Goal: Information Seeking & Learning: Find specific page/section

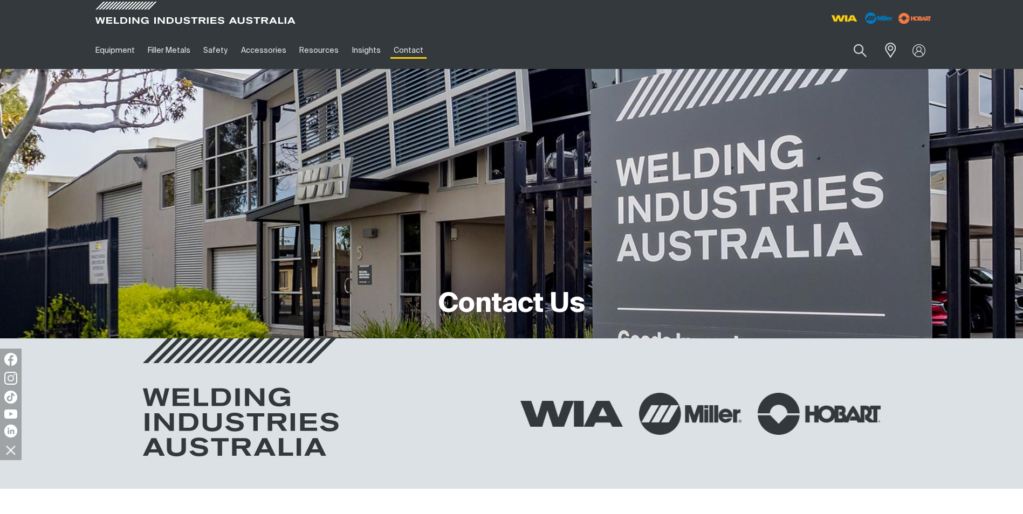
click at [852, 51] on button "Search products" at bounding box center [860, 50] width 37 height 25
click at [823, 60] on input "Search" at bounding box center [794, 50] width 166 height 24
type input "350"
click at [842, 38] on button "Search products" at bounding box center [860, 50] width 37 height 25
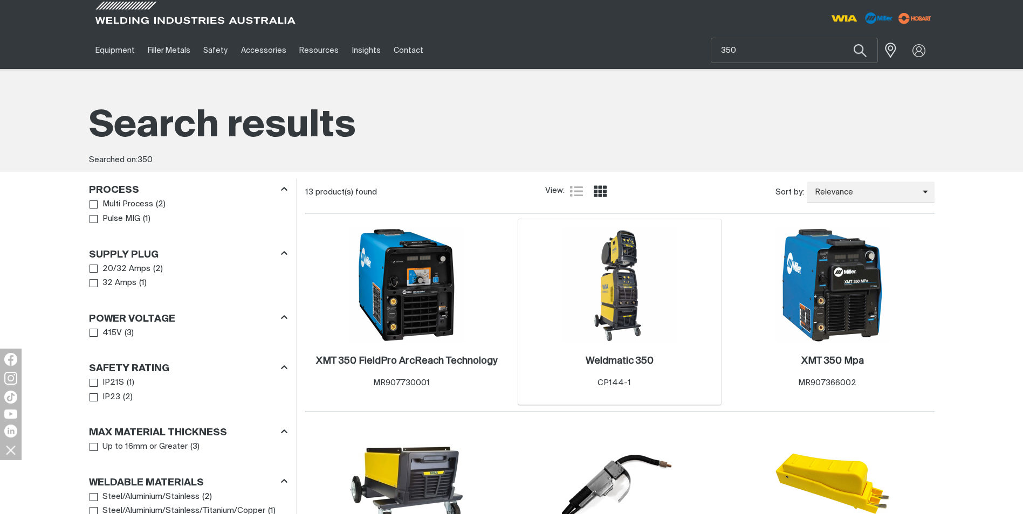
click at [642, 314] on img at bounding box center [619, 285] width 115 height 115
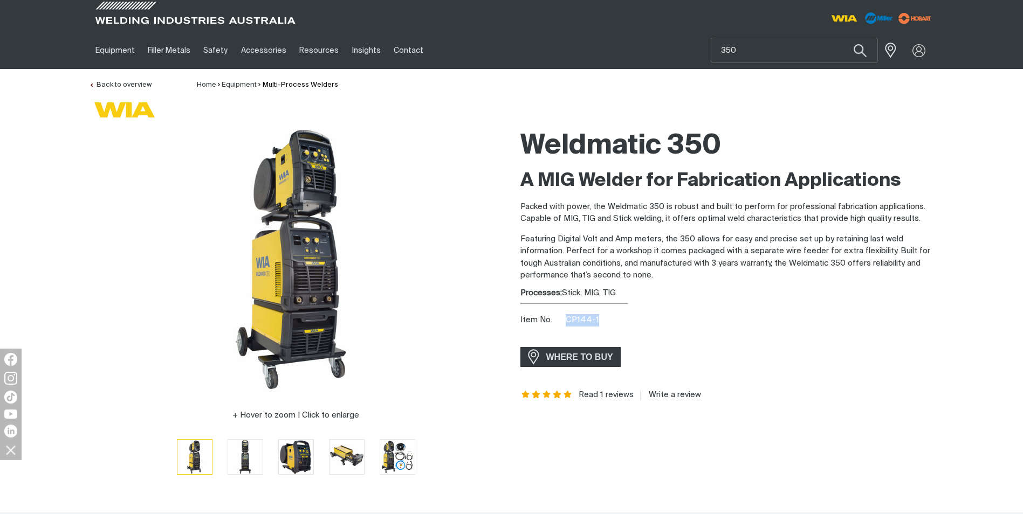
drag, startPoint x: 563, startPoint y: 315, endPoint x: 597, endPoint y: 320, distance: 34.8
click at [597, 320] on div "Item No. CP144-1" at bounding box center [727, 320] width 414 height 12
copy span "CP144-1"
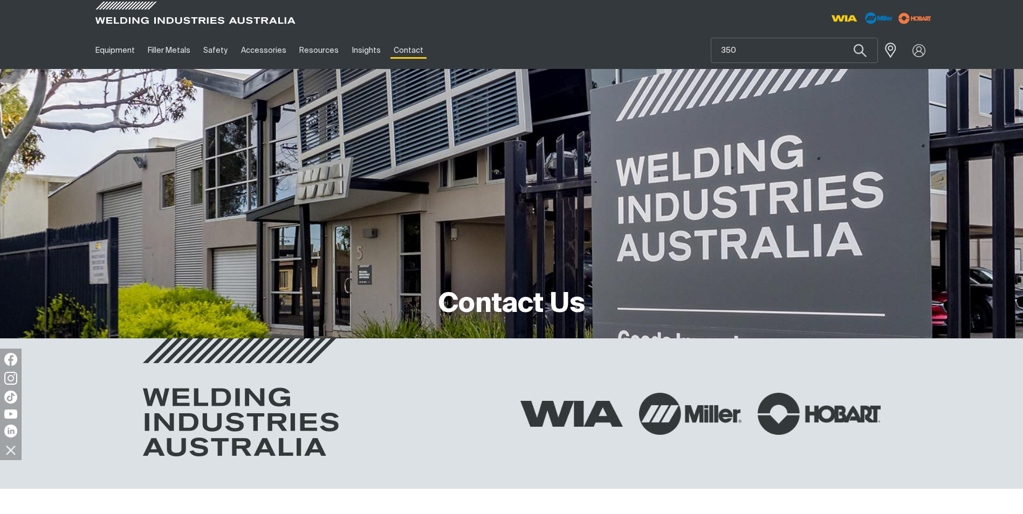
type input "350"
click at [842, 38] on button "Search products" at bounding box center [860, 50] width 37 height 25
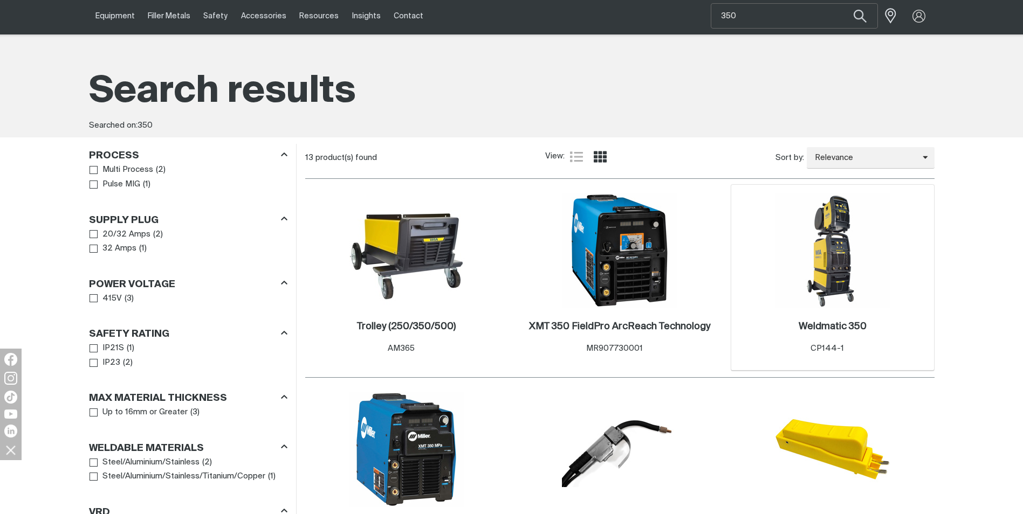
scroll to position [54, 0]
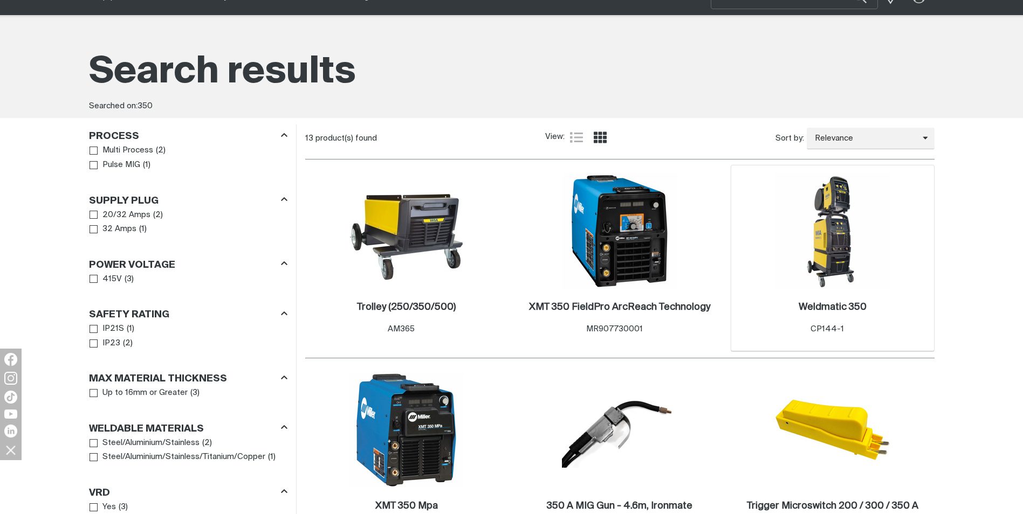
click at [852, 288] on img at bounding box center [832, 231] width 115 height 115
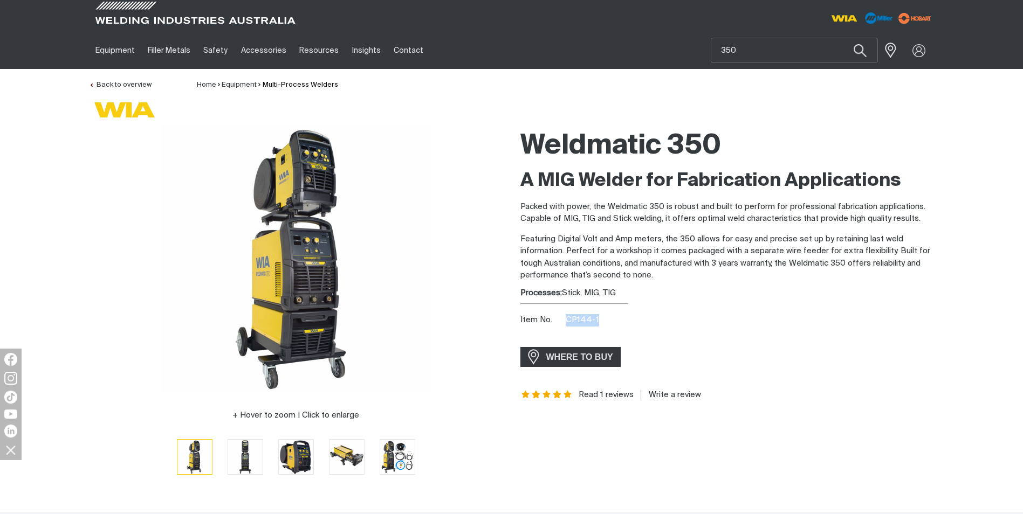
drag, startPoint x: 566, startPoint y: 319, endPoint x: 597, endPoint y: 319, distance: 30.7
click at [597, 319] on div "Item No. CP144-1" at bounding box center [727, 320] width 414 height 12
drag, startPoint x: 597, startPoint y: 319, endPoint x: 749, endPoint y: 302, distance: 153.0
click at [749, 302] on div "Weldmatic 350 A MIG Welder for Fabrication Applications Packed with power, the …" at bounding box center [727, 306] width 414 height 367
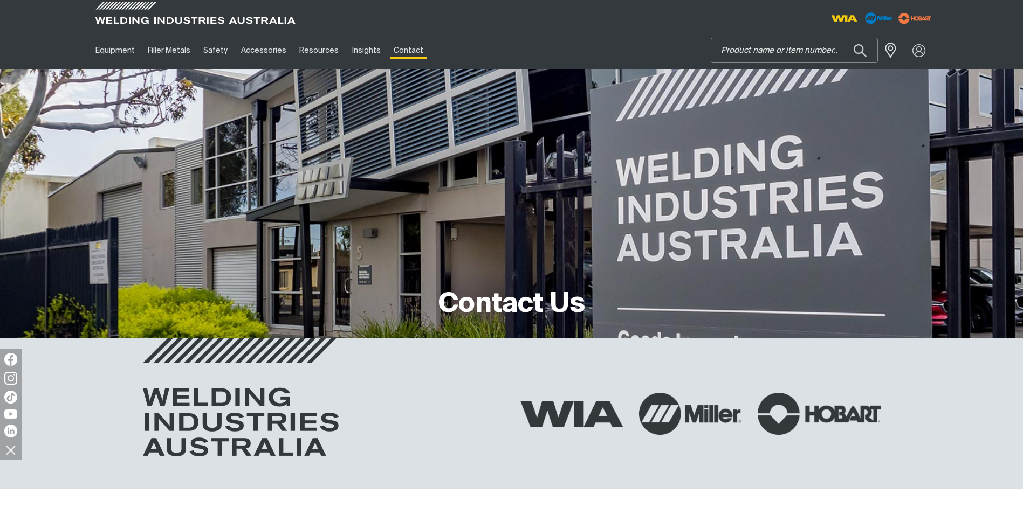
click at [819, 49] on input "Search" at bounding box center [794, 50] width 166 height 24
type input "350"
click at [842, 38] on button "Search products" at bounding box center [860, 50] width 37 height 25
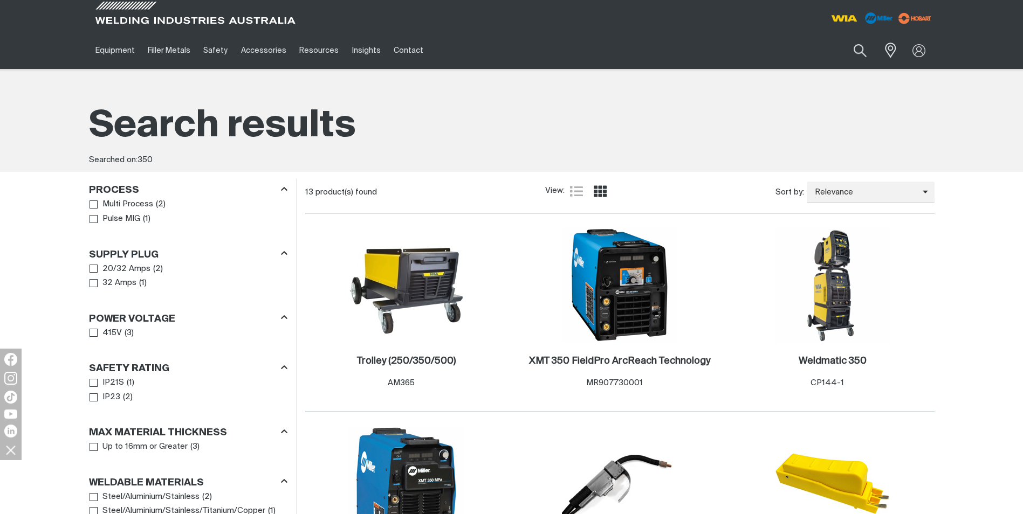
drag, startPoint x: 865, startPoint y: 55, endPoint x: 834, endPoint y: 54, distance: 31.3
click at [865, 55] on button "Search products" at bounding box center [860, 50] width 37 height 25
click at [766, 52] on input "350" at bounding box center [794, 50] width 166 height 24
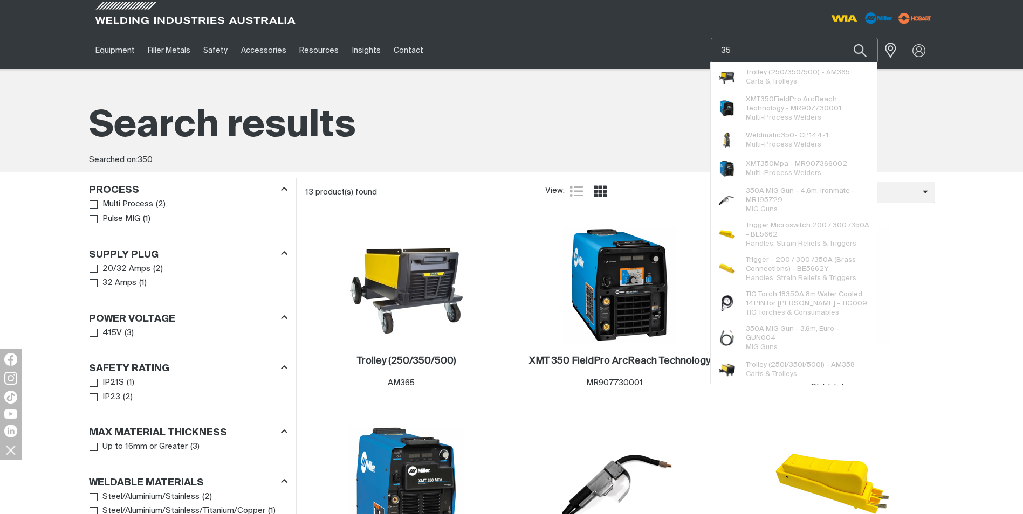
type input "3"
type input "W67"
click at [842, 38] on button "Search products" at bounding box center [860, 50] width 37 height 25
